Goal: Information Seeking & Learning: Learn about a topic

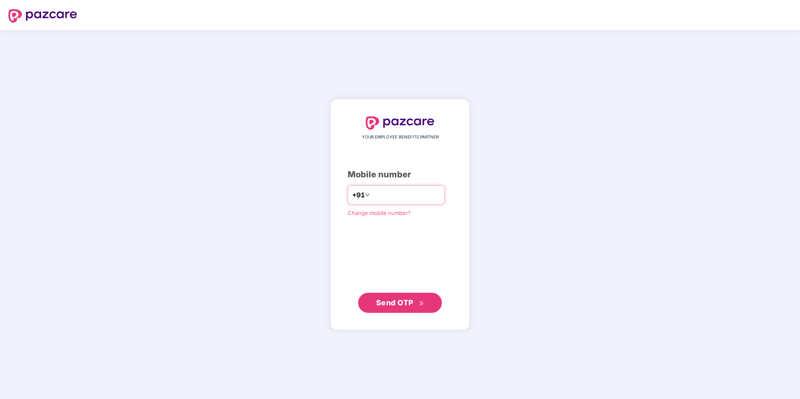
click at [421, 197] on input "number" at bounding box center [405, 194] width 69 height 13
type input "**********"
click at [406, 309] on button "Send OTP" at bounding box center [400, 303] width 84 height 20
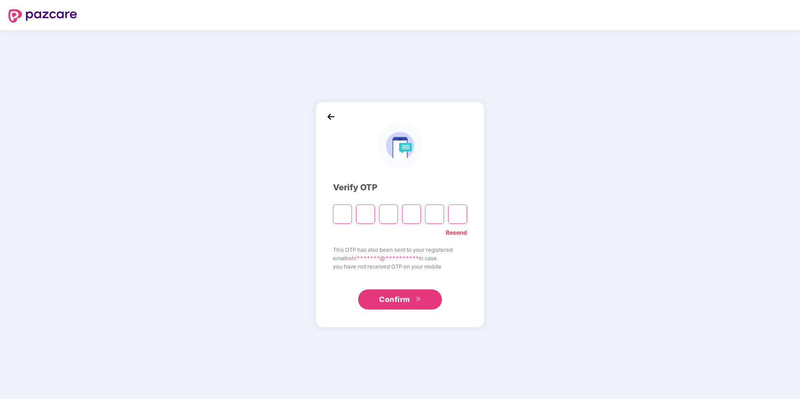
type input "*"
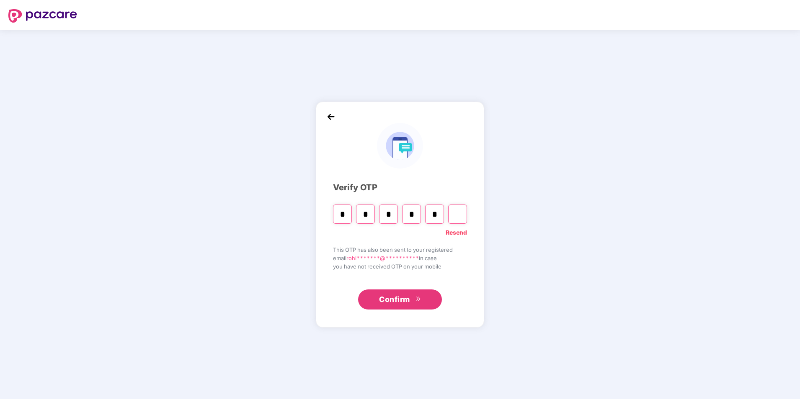
type input "*"
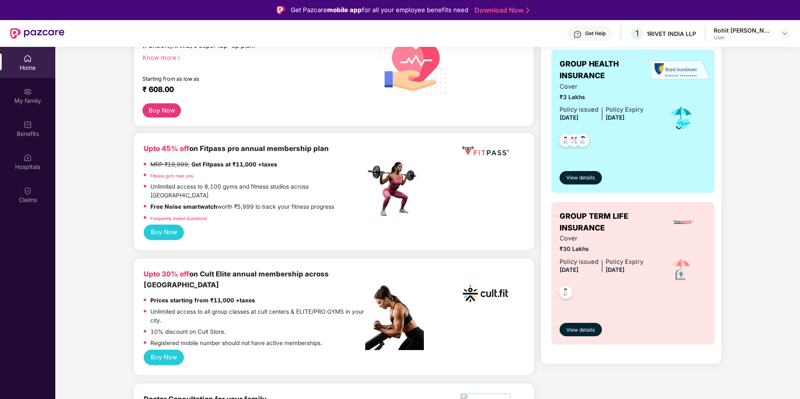
scroll to position [209, 0]
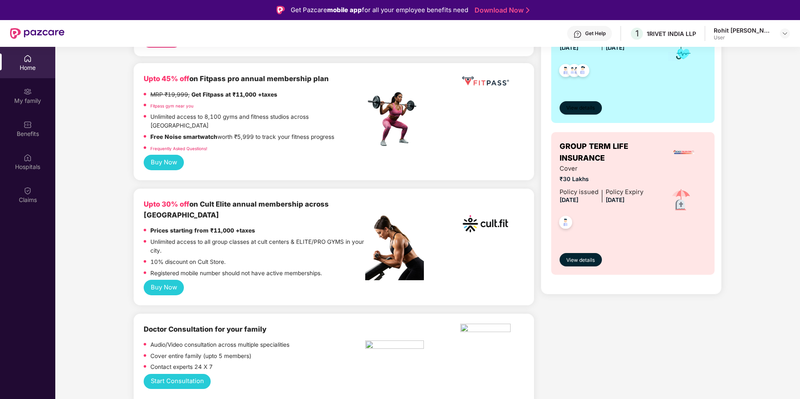
click at [581, 108] on span "View details" at bounding box center [580, 108] width 28 height 8
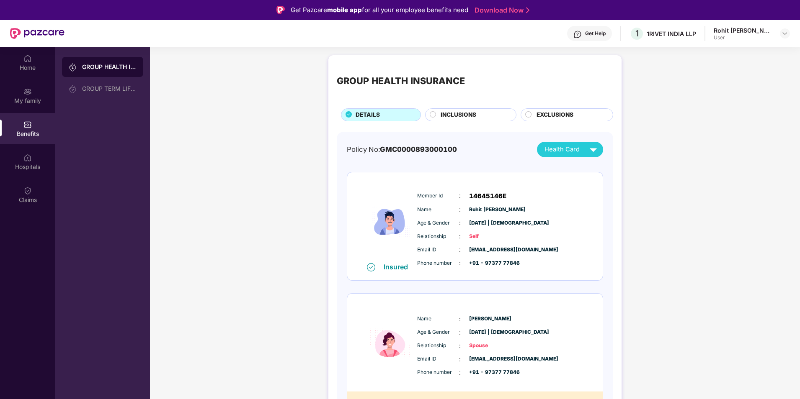
click at [591, 152] on img at bounding box center [593, 149] width 15 height 15
click at [568, 186] on div "[PERSON_NAME]" at bounding box center [594, 185] width 104 height 9
click at [586, 149] on img at bounding box center [593, 149] width 15 height 15
click at [569, 201] on div "[PERSON_NAME] [PERSON_NAME]" at bounding box center [594, 202] width 104 height 9
click at [553, 143] on div "Health Card" at bounding box center [572, 149] width 56 height 15
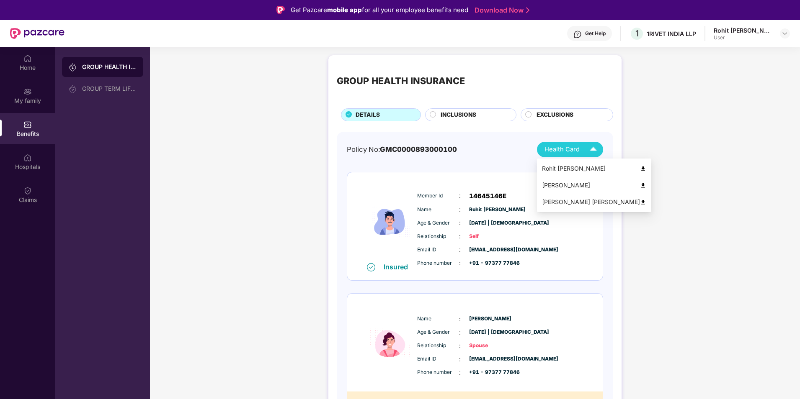
click at [557, 165] on div "Rohit [PERSON_NAME]" at bounding box center [594, 168] width 104 height 9
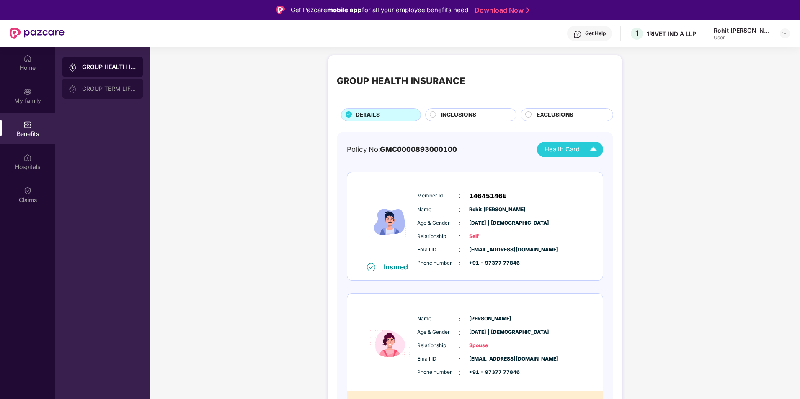
click at [113, 93] on div "GROUP TERM LIFE INSURANCE" at bounding box center [102, 89] width 81 height 20
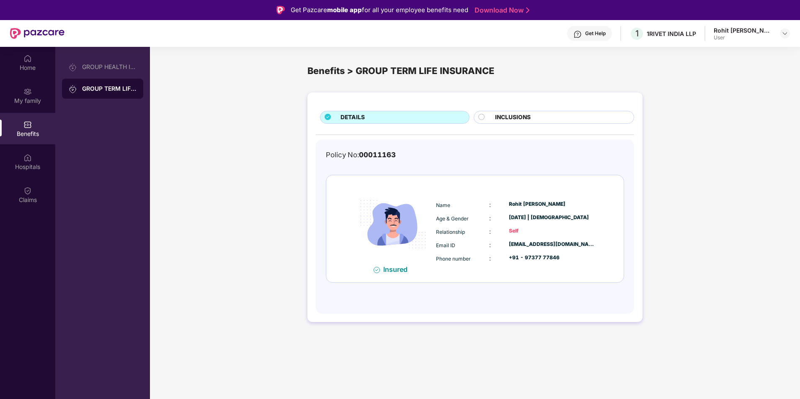
click at [530, 120] on span "INCLUSIONS" at bounding box center [513, 117] width 36 height 9
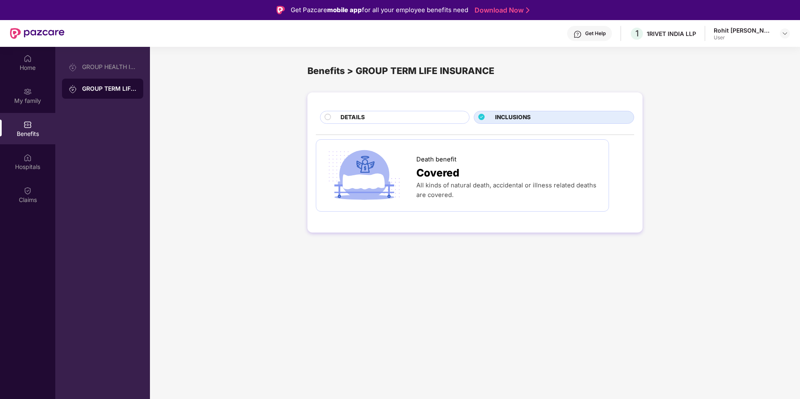
click at [446, 120] on div "DETAILS" at bounding box center [400, 118] width 129 height 10
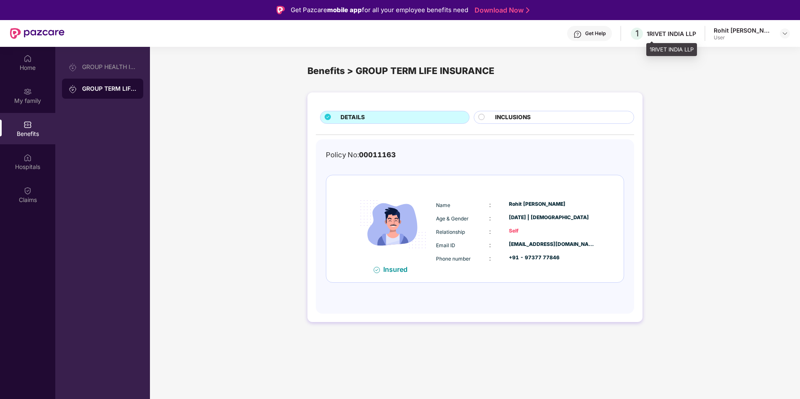
click at [676, 37] on div "1RIVET INDIA LLP" at bounding box center [670, 34] width 49 height 8
click at [757, 36] on div "User" at bounding box center [742, 37] width 59 height 7
click at [774, 31] on div "Rohit [PERSON_NAME] User" at bounding box center [751, 33] width 76 height 15
click at [780, 33] on div at bounding box center [784, 33] width 10 height 10
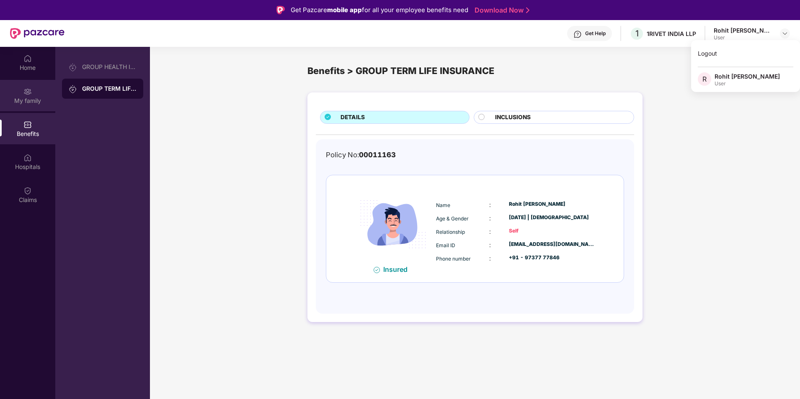
click at [43, 104] on div "My family" at bounding box center [27, 101] width 55 height 8
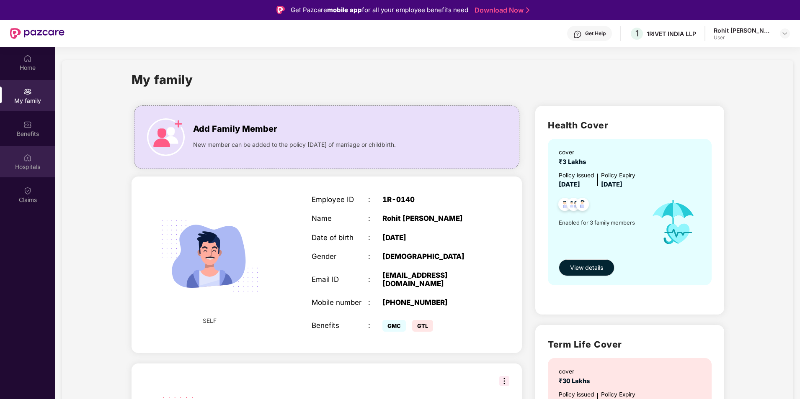
click at [24, 160] on img at bounding box center [27, 158] width 8 height 8
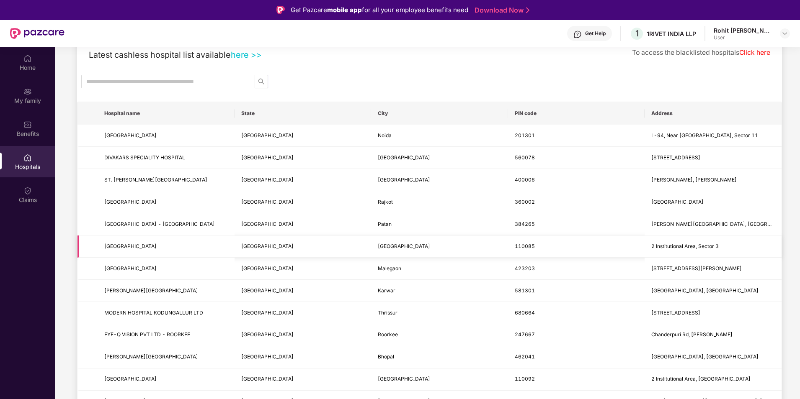
scroll to position [70, 0]
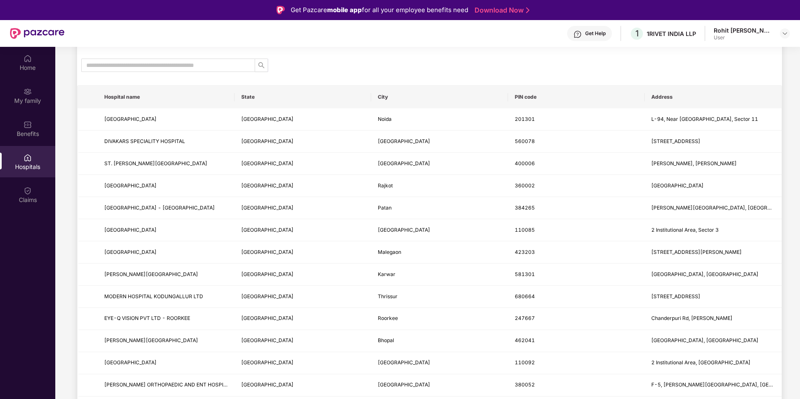
click at [267, 96] on th "State" at bounding box center [302, 97] width 137 height 23
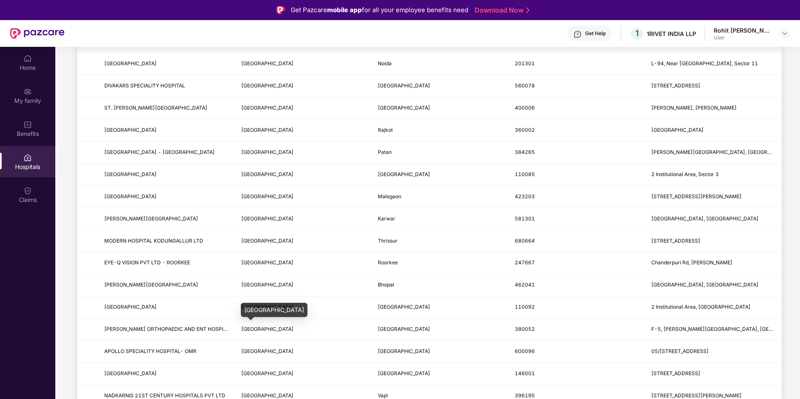
scroll to position [0, 0]
